Goal: Information Seeking & Learning: Understand process/instructions

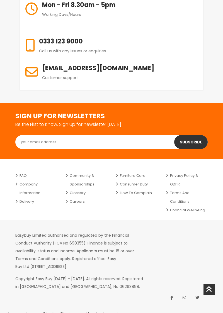
scroll to position [1396, 0]
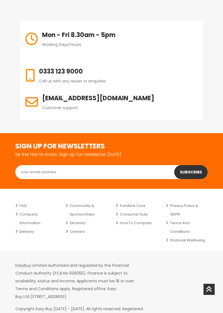
click at [210, 295] on icon at bounding box center [209, 289] width 6 height 11
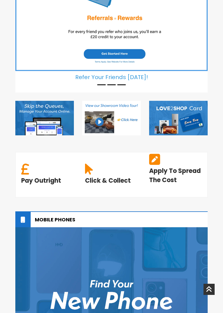
scroll to position [0, 0]
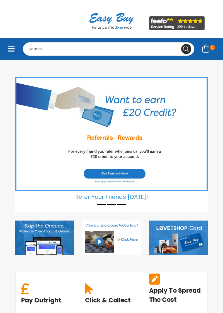
click at [13, 50] on icon "Toggle navigation" at bounding box center [11, 49] width 7 height 8
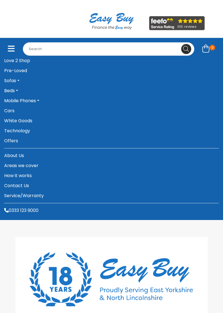
click at [30, 71] on link "Pre-Loved" at bounding box center [111, 71] width 215 height 10
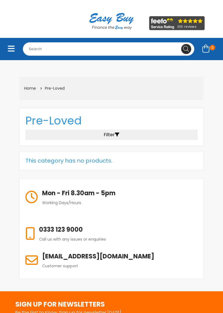
click at [8, 51] on icon "Toggle navigation" at bounding box center [11, 49] width 7 height 8
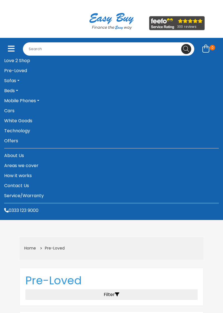
click at [27, 133] on link "Technology" at bounding box center [111, 131] width 215 height 10
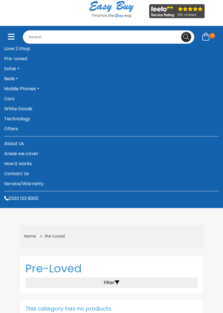
scroll to position [23, 0]
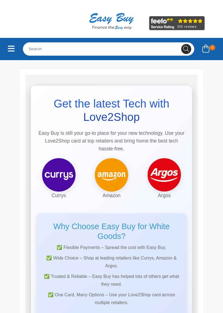
click at [12, 48] on icon "Toggle navigation" at bounding box center [11, 49] width 7 height 8
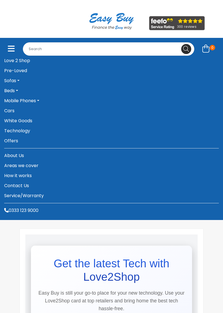
click at [25, 134] on link "Technology" at bounding box center [111, 131] width 215 height 10
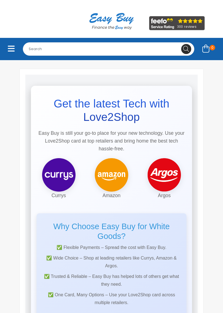
click at [113, 177] on img at bounding box center [111, 174] width 33 height 33
click at [5, 49] on button "Toggle navigation" at bounding box center [11, 49] width 14 height 13
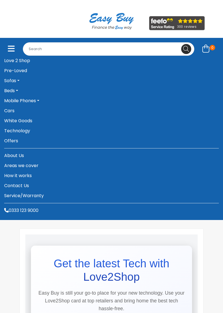
click at [14, 143] on link "Offers" at bounding box center [111, 141] width 215 height 10
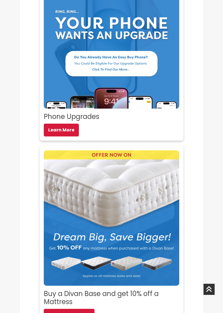
scroll to position [340, 0]
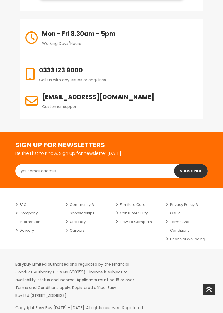
click at [210, 295] on icon at bounding box center [209, 289] width 6 height 11
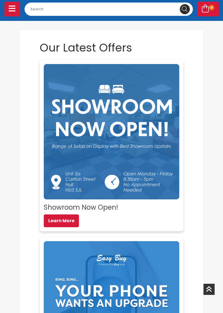
scroll to position [0, 0]
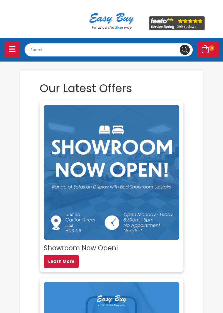
click at [140, 52] on input "Search for..." at bounding box center [109, 49] width 168 height 13
type input "Touch screen laptop"
click at [180, 45] on button at bounding box center [185, 50] width 10 height 10
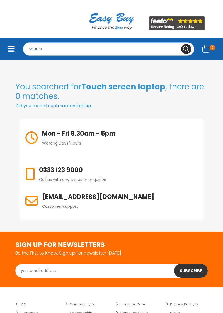
click at [59, 51] on input "Search for..." at bounding box center [108, 48] width 171 height 13
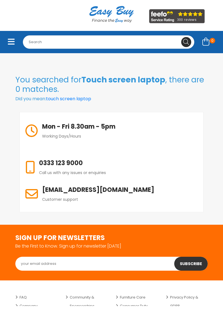
click at [12, 54] on button "Toggle navigation" at bounding box center [11, 49] width 14 height 13
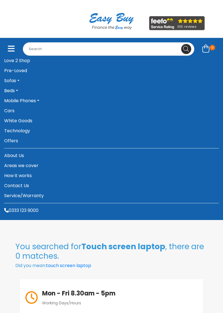
click at [21, 59] on link "Love 2 Shop" at bounding box center [111, 61] width 215 height 10
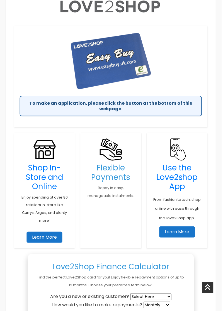
scroll to position [196, 0]
click at [170, 298] on select "Select Here New Customer Existing Customer" at bounding box center [151, 299] width 41 height 7
select select "existing"
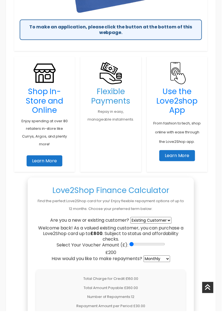
scroll to position [273, 0]
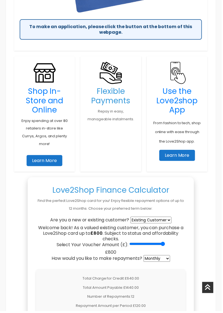
type input "800"
click at [171, 261] on select "Weekly Fortnightly 4-Weekly Monthly" at bounding box center [157, 260] width 27 height 7
select select "weekly"
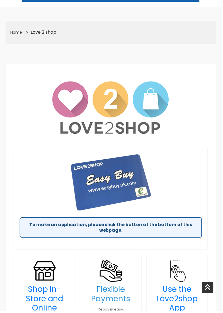
scroll to position [0, 0]
